Goal: Transaction & Acquisition: Purchase product/service

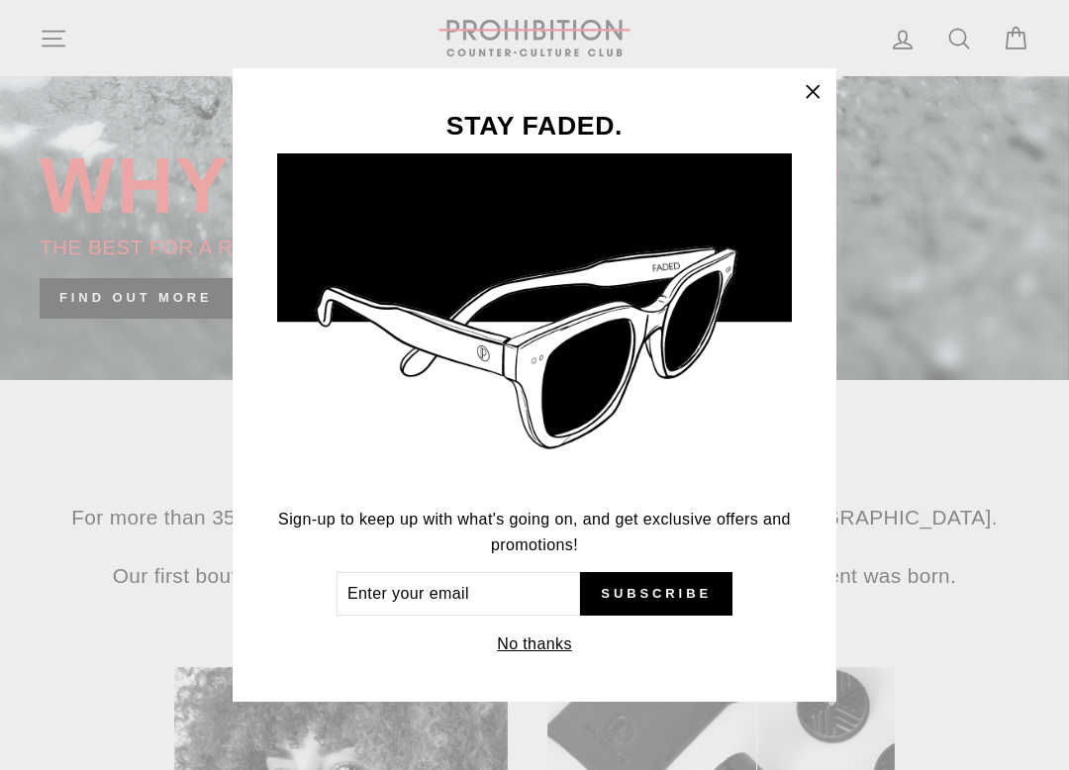
scroll to position [523, 0]
click at [818, 106] on icon "button" at bounding box center [813, 92] width 28 height 28
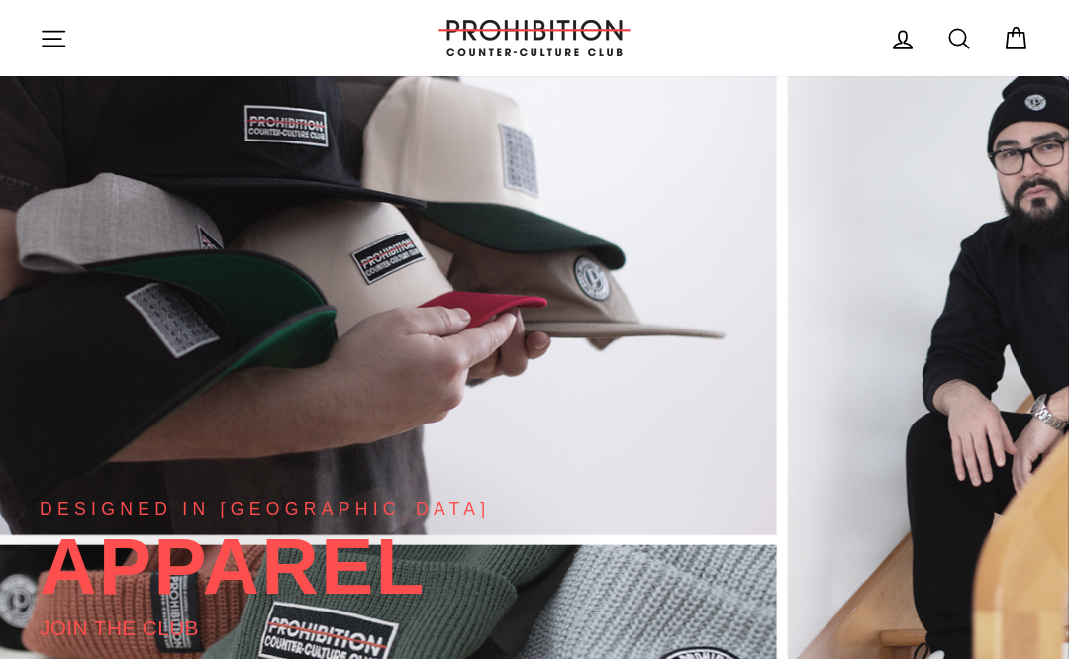
scroll to position [0, 0]
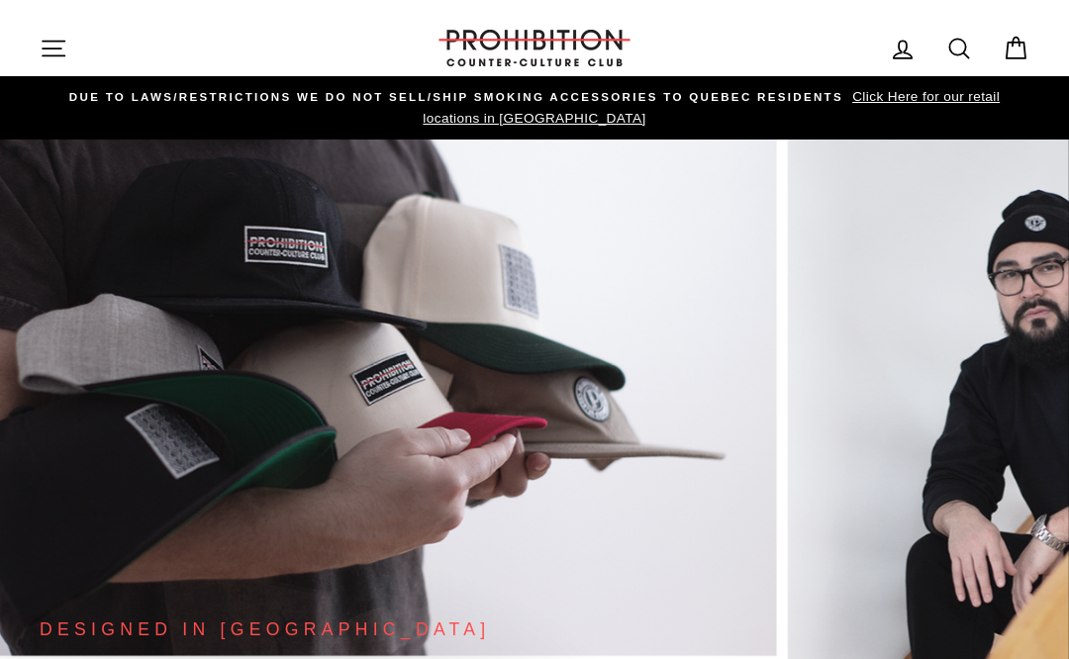
click at [56, 43] on icon "button" at bounding box center [54, 49] width 28 height 28
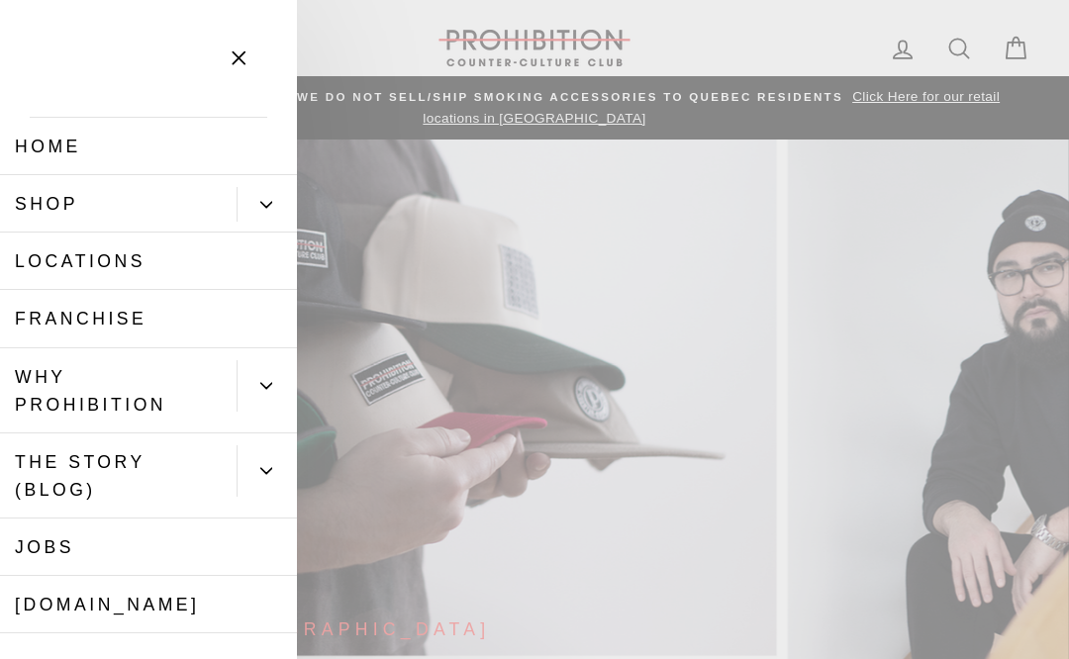
click at [47, 199] on link "Shop" at bounding box center [118, 203] width 237 height 57
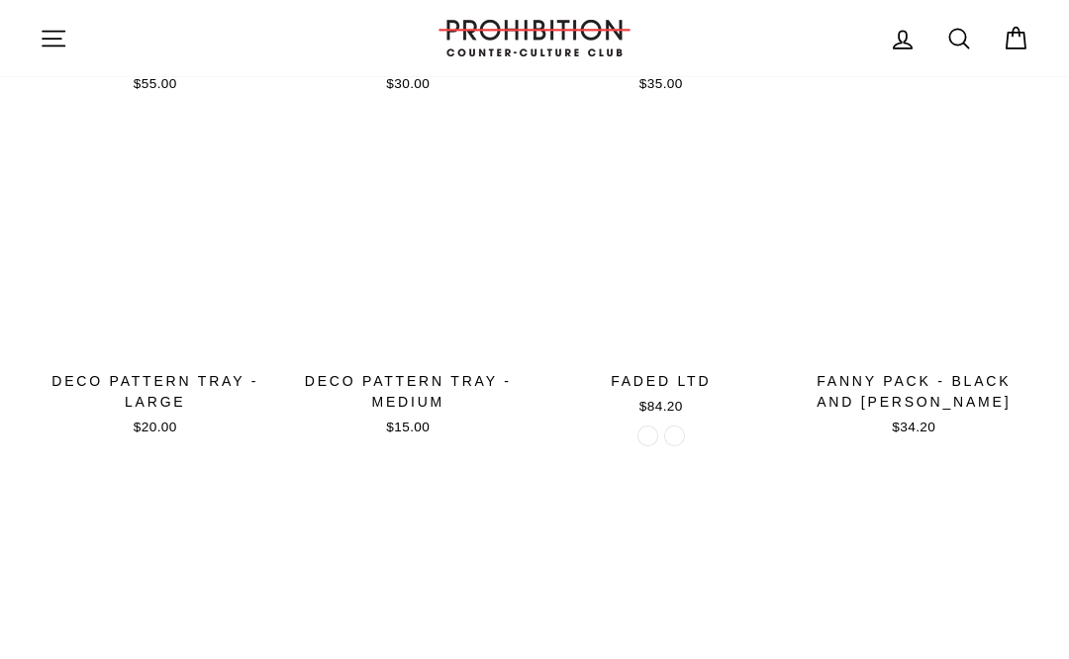
scroll to position [1746, 0]
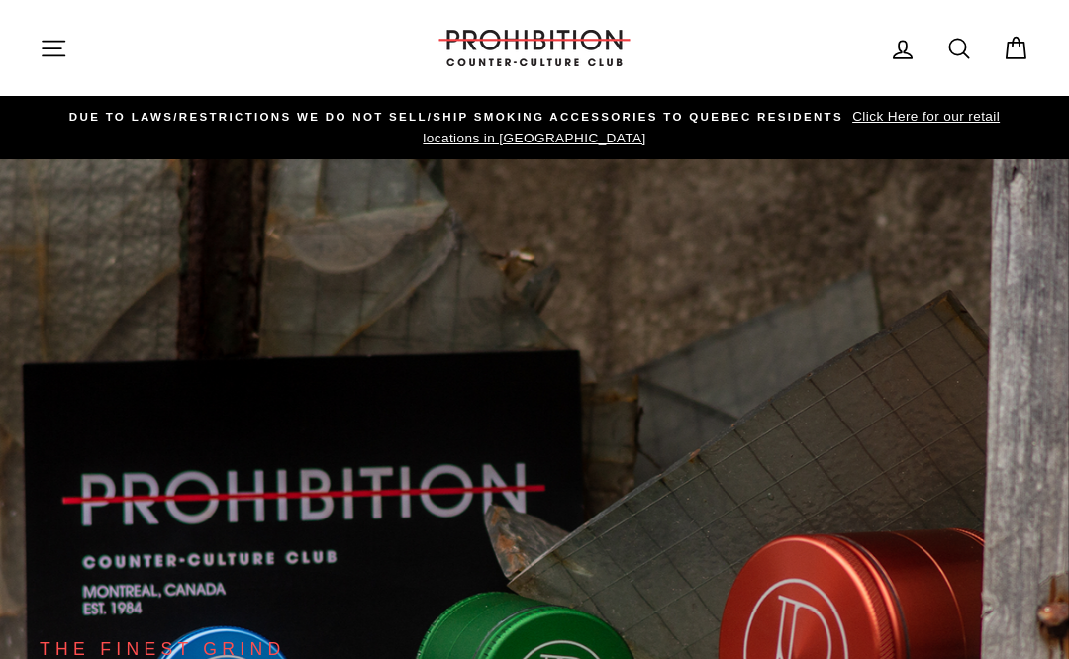
click at [54, 46] on icon "button" at bounding box center [54, 49] width 28 height 28
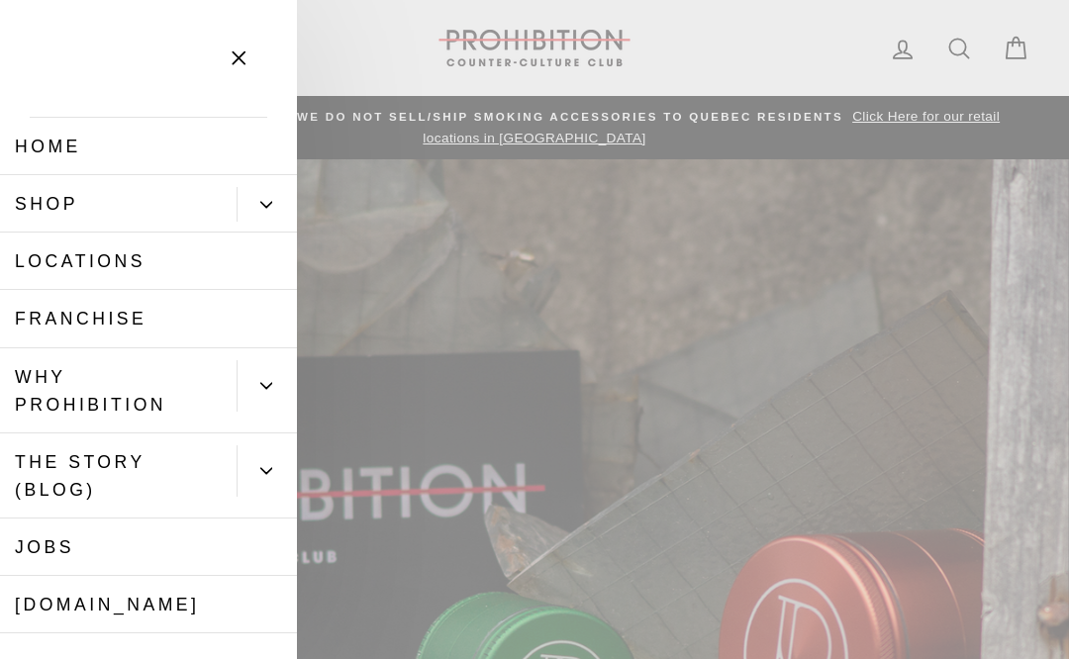
click at [60, 194] on link "Shop" at bounding box center [118, 203] width 237 height 57
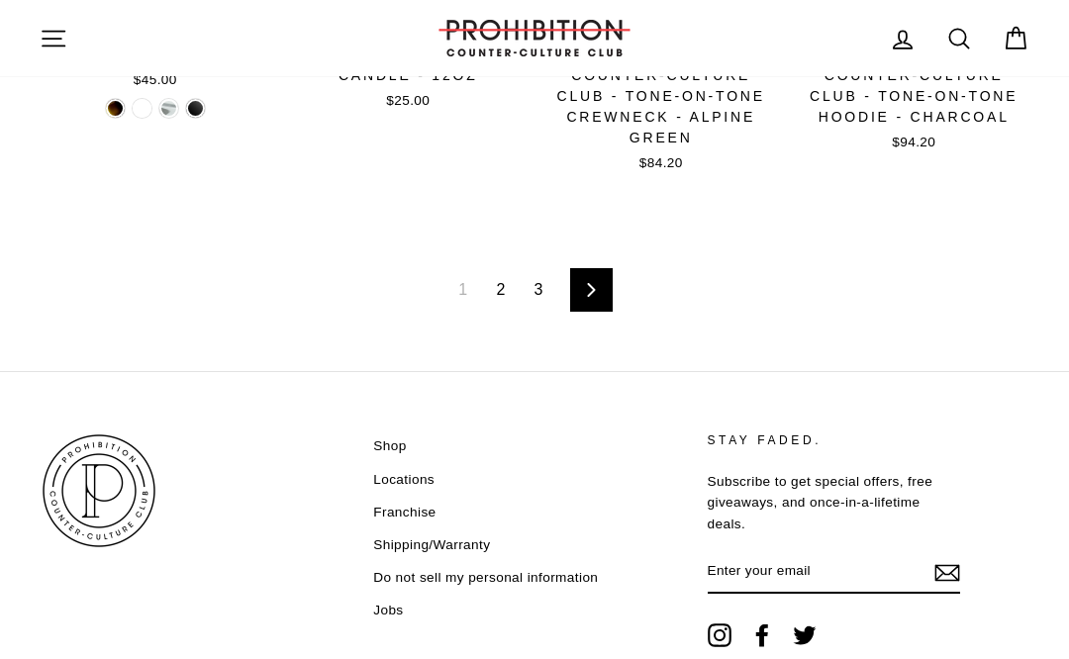
scroll to position [2801, 0]
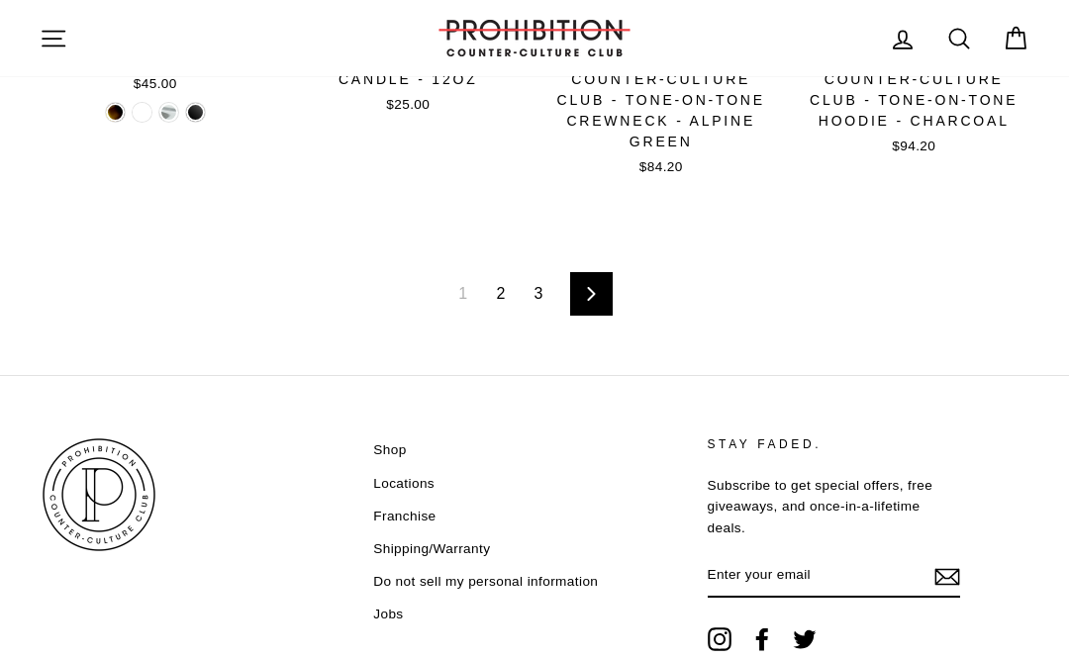
click at [505, 296] on link "2" at bounding box center [500, 294] width 33 height 32
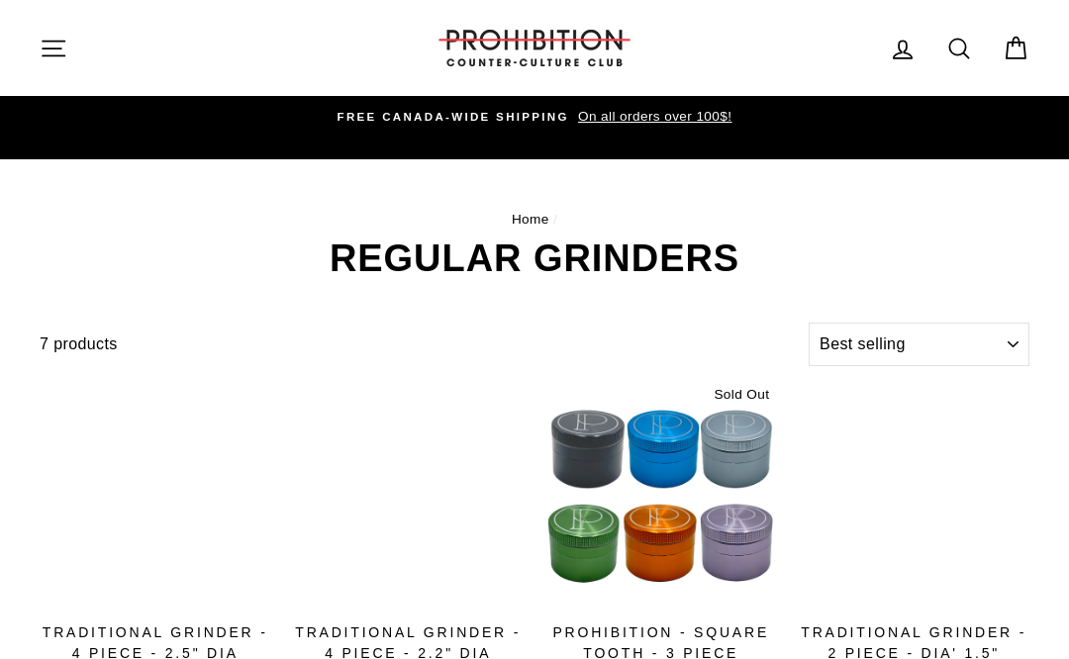
select select "best-selling"
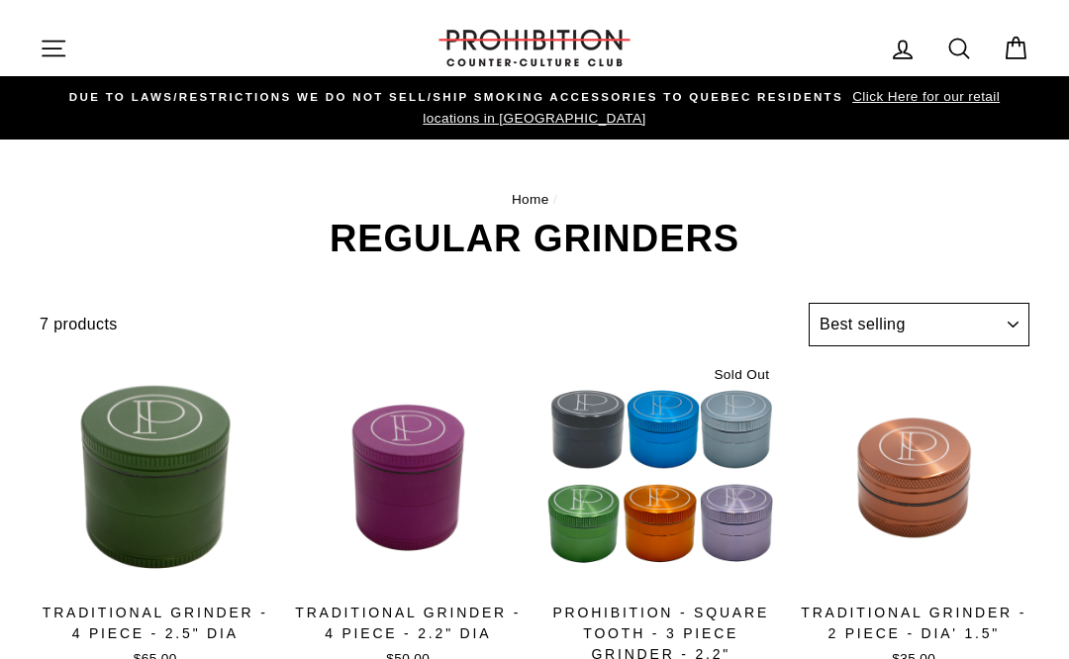
click at [972, 315] on select "Sort Featured Best selling Alphabetically, A-Z Alphabetically, Z-A Price, low t…" at bounding box center [919, 325] width 221 height 44
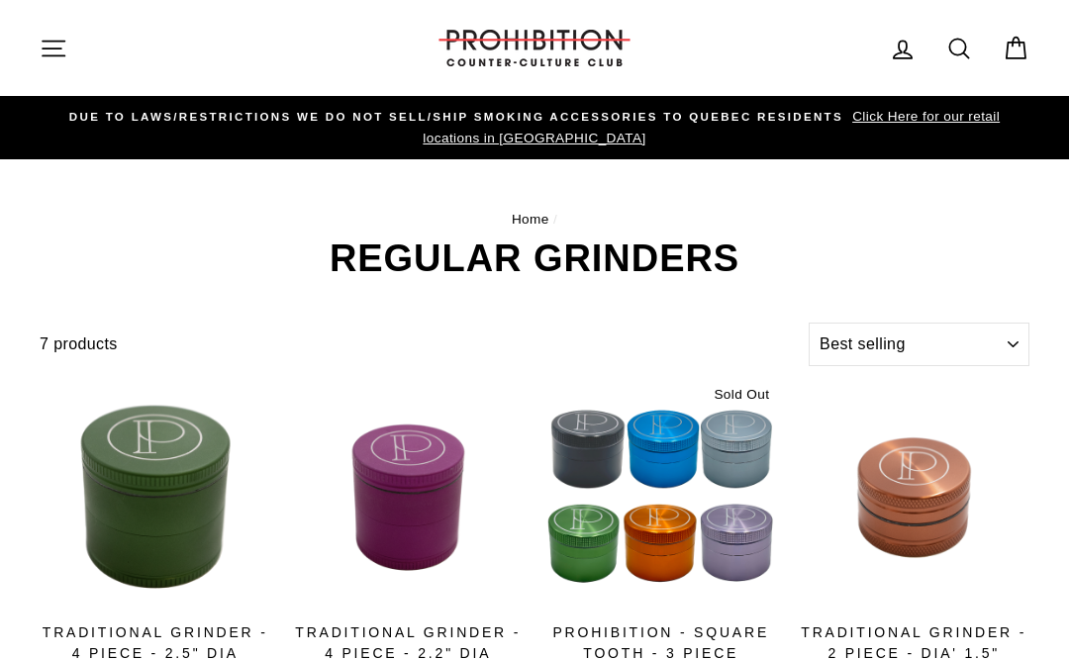
click at [54, 53] on icon "button" at bounding box center [54, 49] width 28 height 28
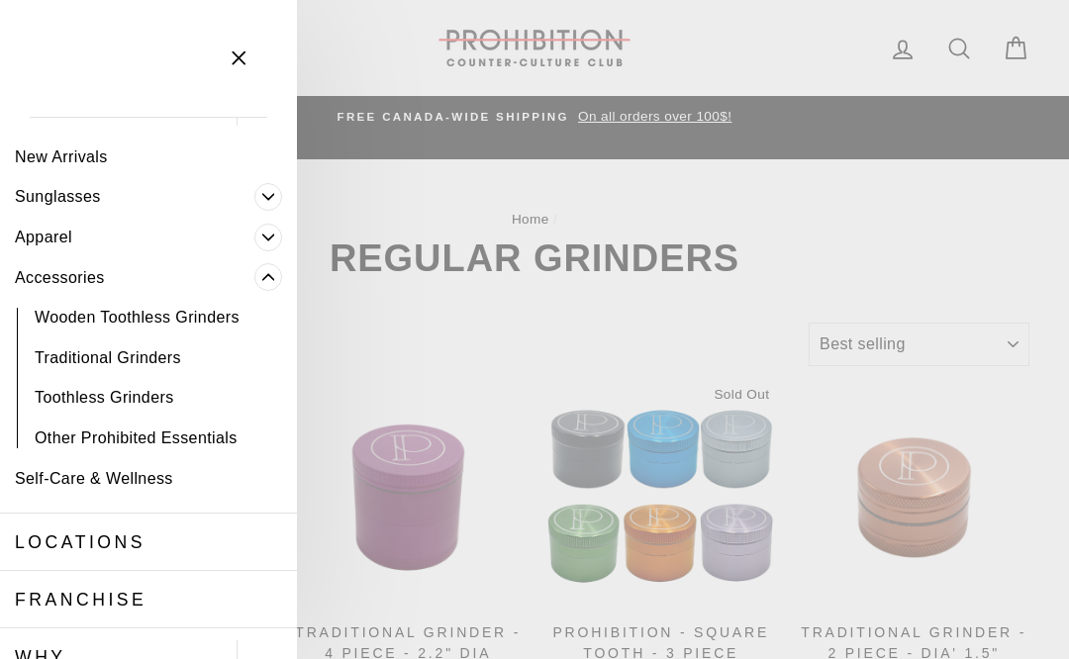
scroll to position [95, 0]
click at [50, 269] on link "Accessories" at bounding box center [127, 278] width 254 height 41
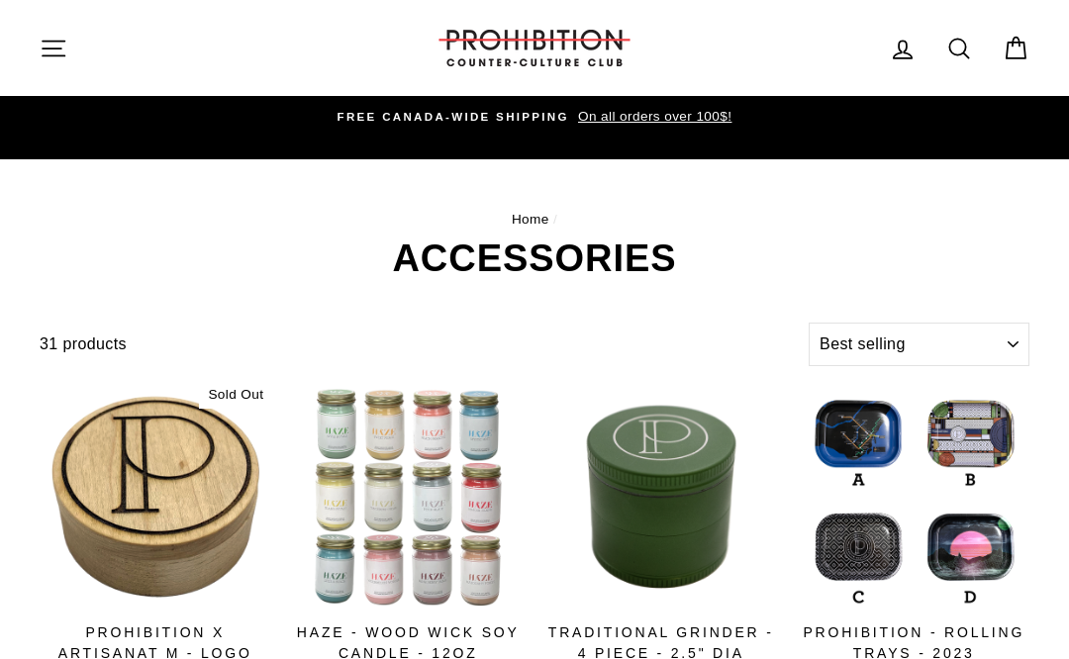
select select "best-selling"
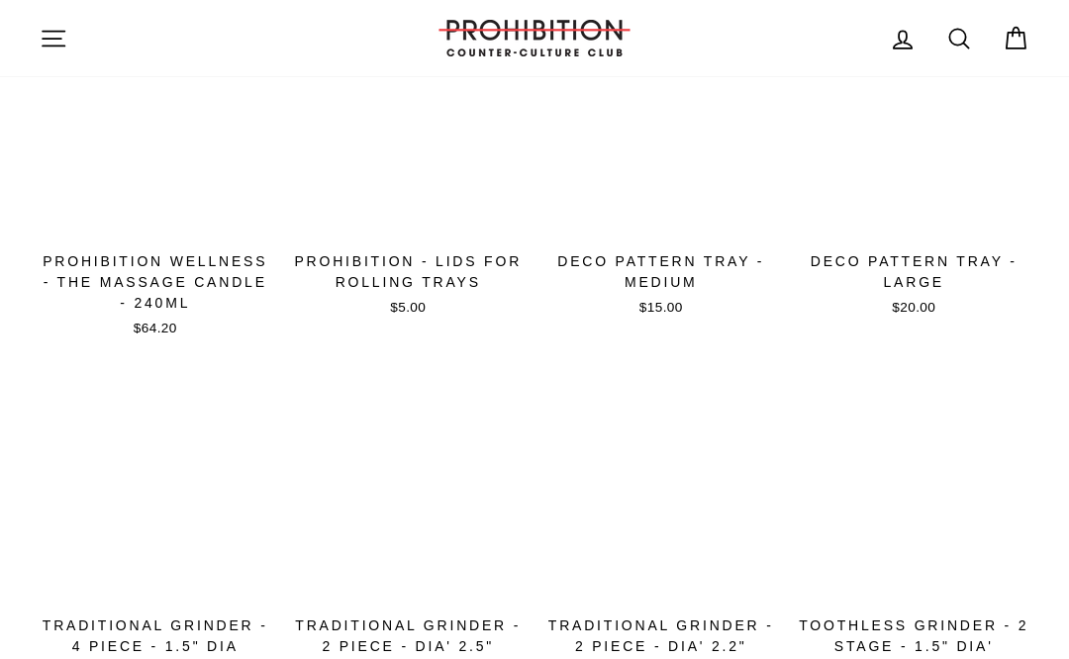
scroll to position [2293, 0]
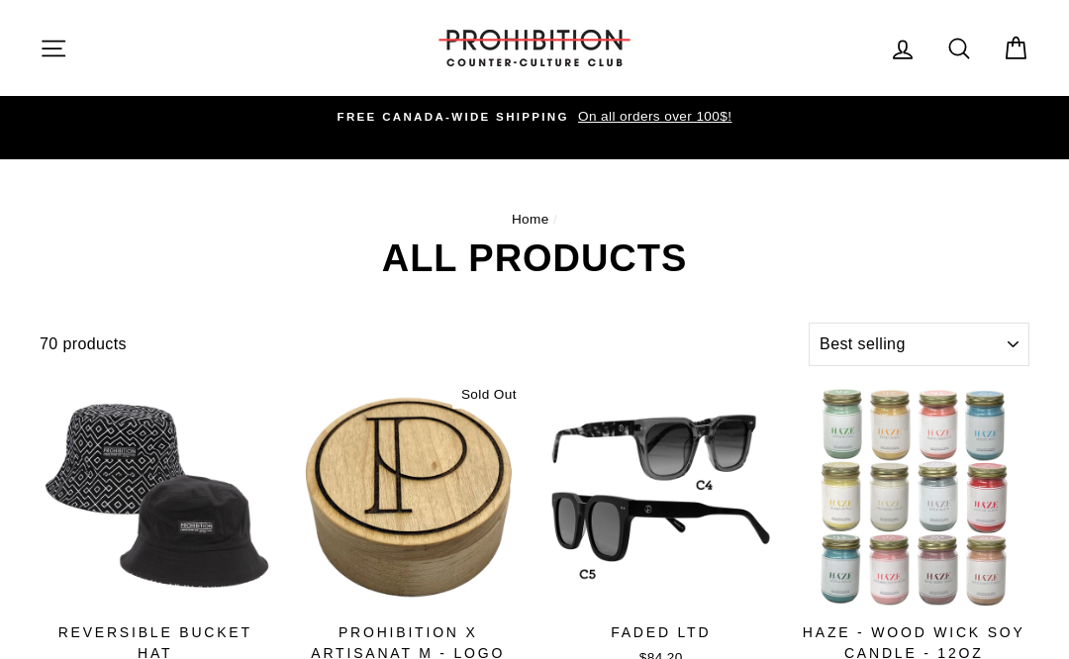
select select "best-selling"
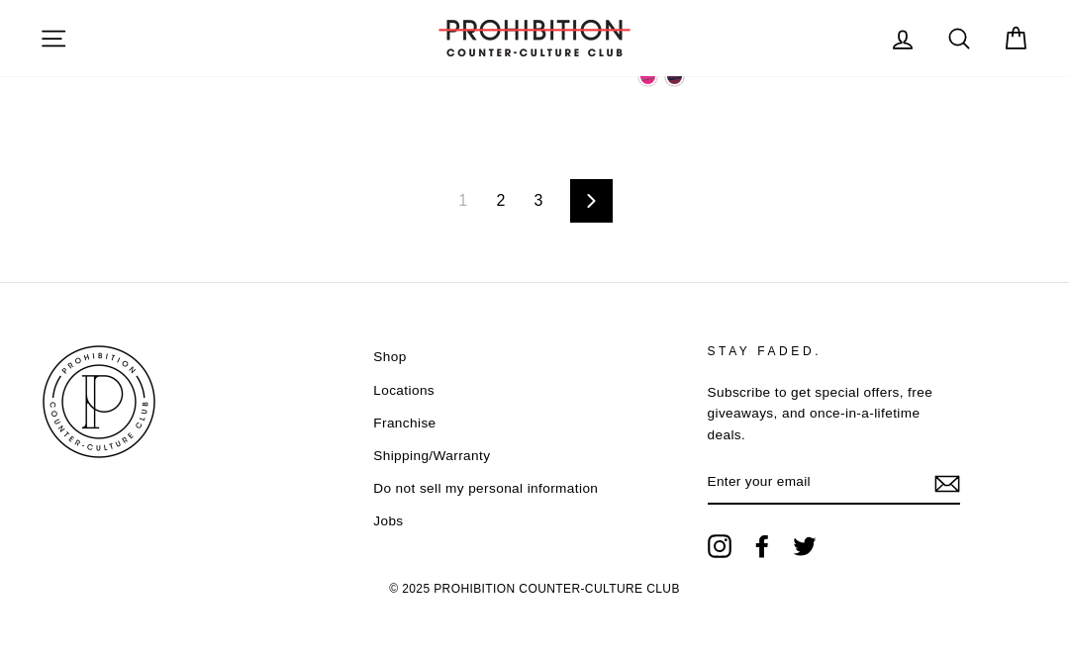
scroll to position [3060, 0]
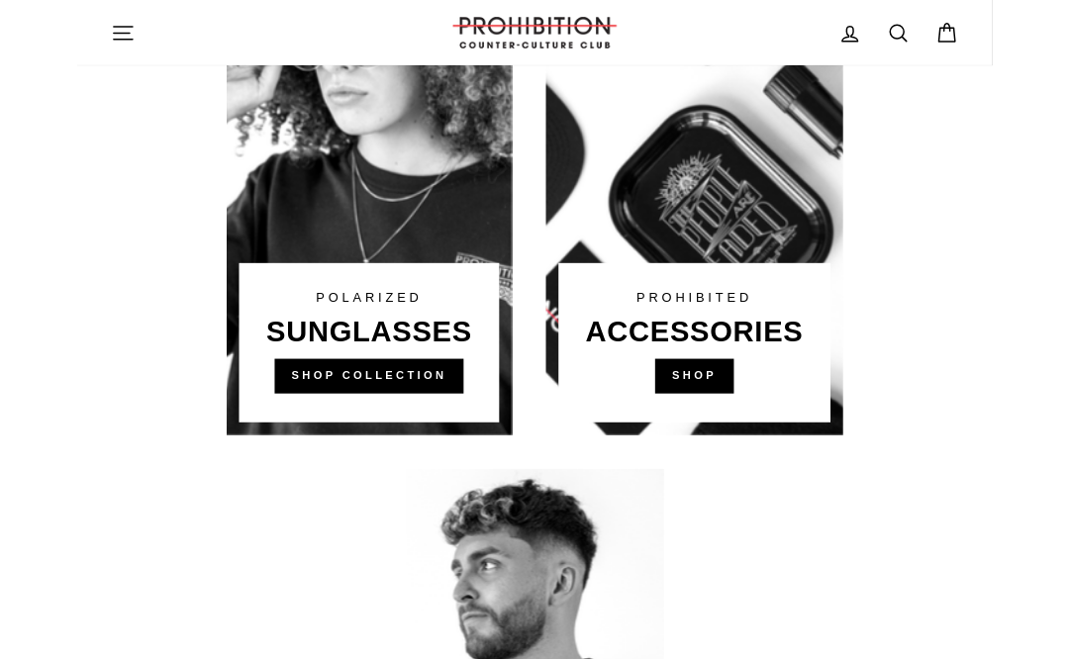
scroll to position [1254, 0]
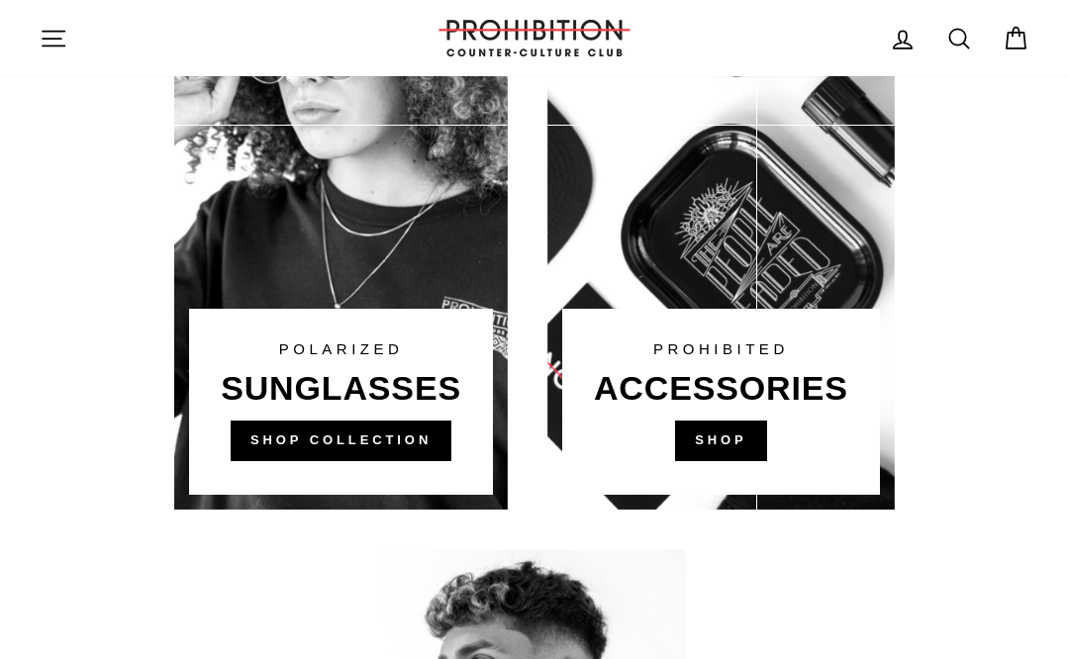
click at [745, 447] on link at bounding box center [722, 213] width 348 height 594
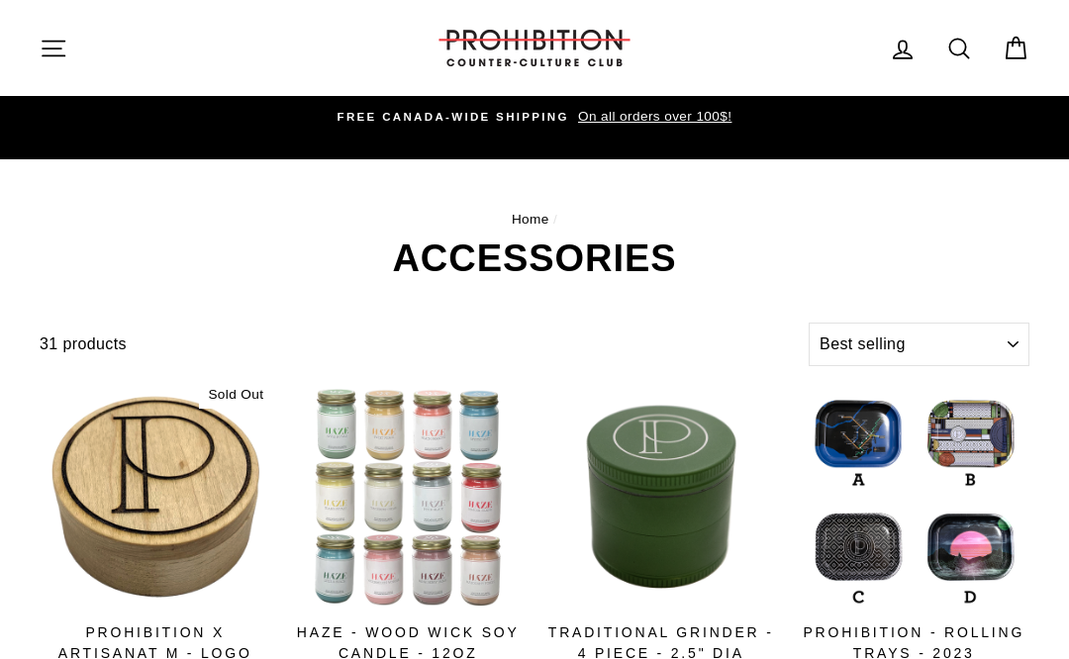
select select "best-selling"
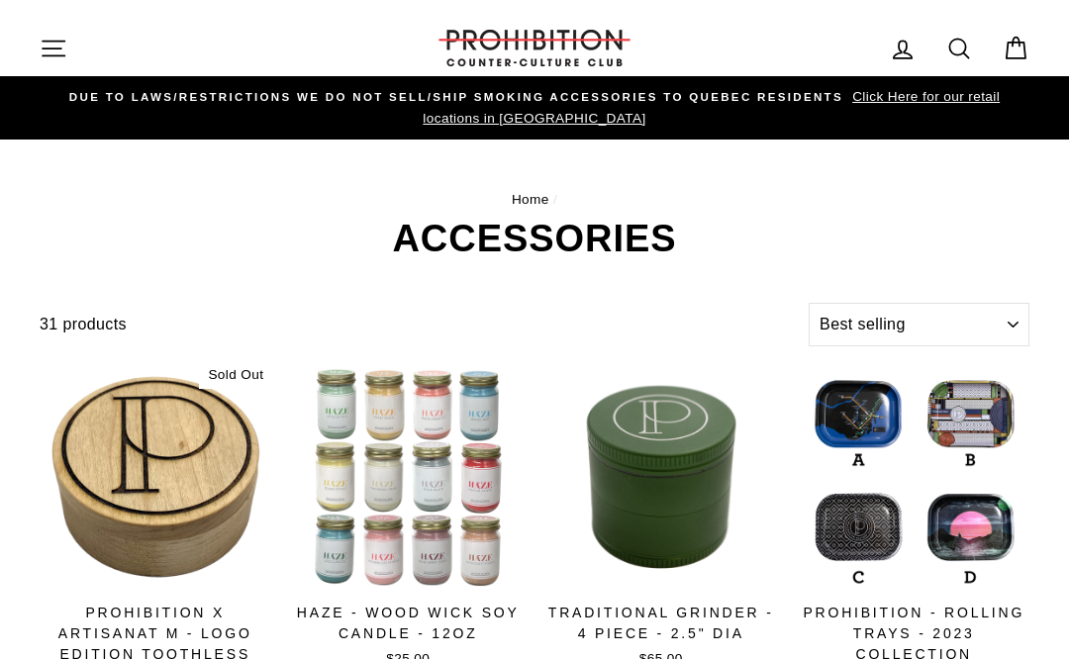
click at [57, 50] on icon "button" at bounding box center [54, 49] width 28 height 28
